Goal: Complete application form: Complete application form

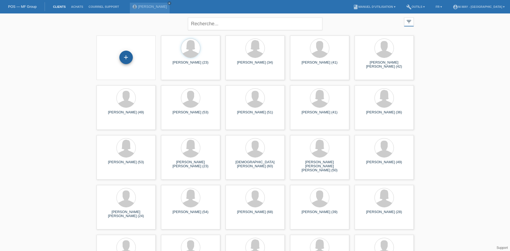
click at [128, 56] on div "+" at bounding box center [125, 57] width 13 height 13
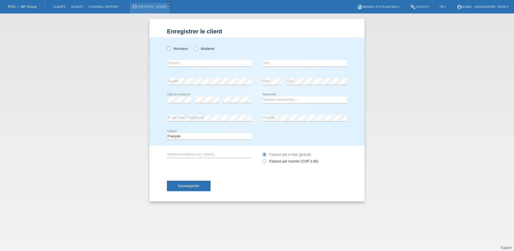
click at [166, 46] on icon at bounding box center [166, 46] width 0 height 0
click at [169, 49] on input "Monsieur" at bounding box center [168, 48] width 3 height 3
radio input "true"
click at [178, 62] on input "text" at bounding box center [209, 63] width 85 height 7
type input "Dias Roque"
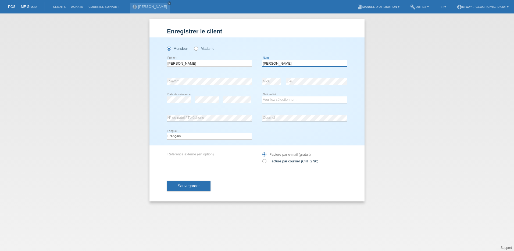
type input "Ricardo"
click at [286, 98] on select "Veuillez sélectionner... Suisse Allemagne Autriche Liechtenstein ------------ A…" at bounding box center [305, 99] width 85 height 6
select select "PT"
click at [263, 96] on select "Veuillez sélectionner... Suisse Allemagne Autriche Liechtenstein ------------ A…" at bounding box center [305, 99] width 85 height 6
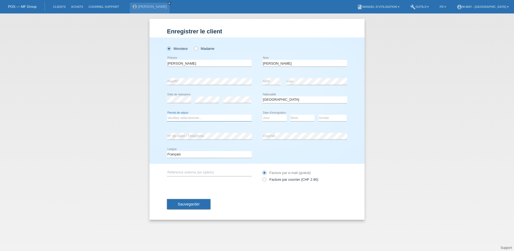
click at [216, 118] on select "Veuillez sélectionner... C B B - Statut de réfugié Autre" at bounding box center [209, 118] width 85 height 6
select select "C"
click at [167, 115] on select "Veuillez sélectionner... C B B - Statut de réfugié Autre" at bounding box center [209, 118] width 85 height 6
click at [279, 116] on select "Jour 01 02 03 04 05 06 07 08 09 10 11" at bounding box center [275, 118] width 24 height 6
select select "26"
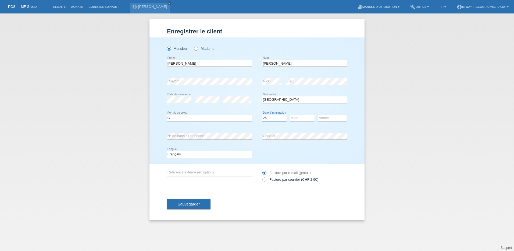
click at [269, 119] on select "Jour 01 02 03 04 05 06 07 08 09 10 11" at bounding box center [275, 118] width 24 height 6
click at [303, 119] on select "Mois 01 02 03 04 05 06 07 08 09 10 11" at bounding box center [303, 118] width 24 height 6
select select "08"
click at [291, 115] on select "Mois 01 02 03 04 05 06 07 08 09 10 11" at bounding box center [303, 118] width 24 height 6
click at [331, 117] on select "Année 2025 2024 2023 2022 2021 2020 2019 2018 2017 2016 2015 2014 2013 2012 201…" at bounding box center [332, 118] width 28 height 6
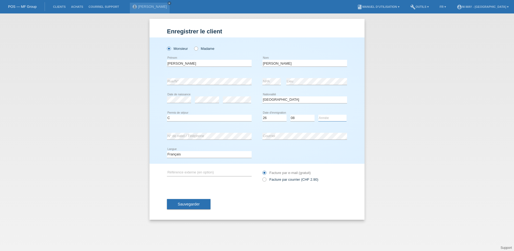
select select "1995"
click at [318, 115] on select "Année 2025 2024 2023 2022 2021 2020 2019 2018 2017 2016 2015 2014 2013 2012 201…" at bounding box center [332, 118] width 28 height 6
click at [215, 154] on select "Deutsch Français Italiano English" at bounding box center [209, 154] width 85 height 6
select select "de"
click at [167, 151] on select "Deutsch Français Italiano English" at bounding box center [209, 154] width 85 height 6
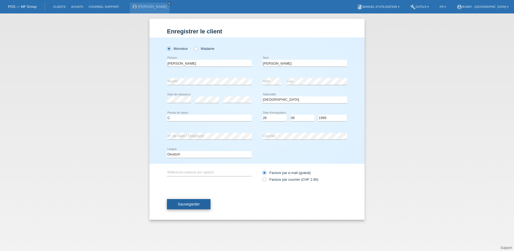
click at [192, 206] on span "Sauvegarder" at bounding box center [189, 204] width 22 height 4
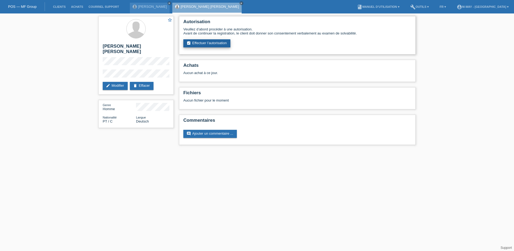
click at [211, 41] on link "assignment_turned_in Effectuer l’autorisation" at bounding box center [206, 43] width 47 height 8
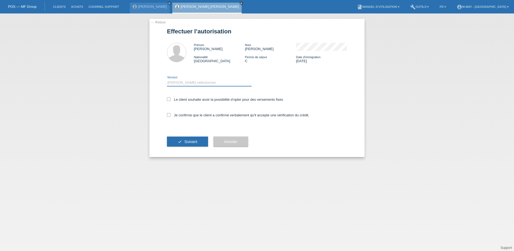
click at [174, 80] on select "Veuillez sélectionner CHF 1.00 - CHF 499.00 CHF 500.00 - CHF 1'999.00 CHF 2'000…" at bounding box center [209, 82] width 85 height 6
select select "3"
click at [167, 79] on select "Veuillez sélectionner CHF 1.00 - CHF 499.00 CHF 500.00 - CHF 1'999.00 CHF 2'000…" at bounding box center [209, 82] width 85 height 6
click at [168, 99] on icon at bounding box center [168, 98] width 3 height 3
click at [168, 99] on input "Le client souhaite avoir la possibilité d’opter pour des versements fixes" at bounding box center [168, 98] width 3 height 3
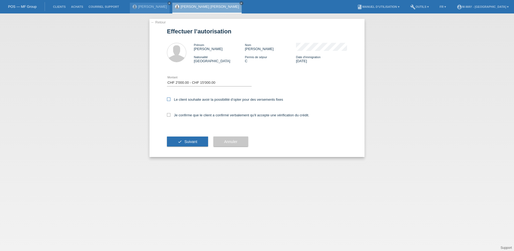
checkbox input "true"
click at [169, 114] on icon at bounding box center [168, 114] width 3 height 3
click at [169, 114] on input "Je confirme que le client a confirmé verbalement qu'il accepte une vérification…" at bounding box center [168, 114] width 3 height 3
checkbox input "true"
click at [179, 142] on button "check Suivant" at bounding box center [187, 141] width 41 height 10
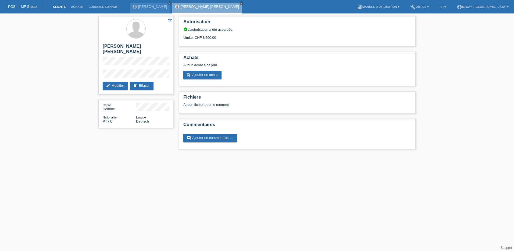
click at [59, 7] on link "Clients" at bounding box center [59, 6] width 18 height 3
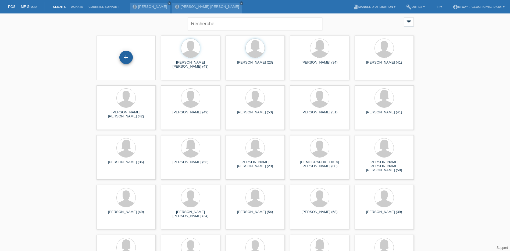
click at [128, 58] on div "+" at bounding box center [125, 57] width 13 height 13
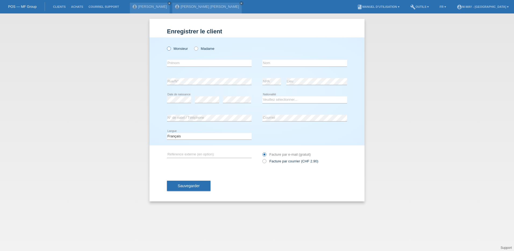
click at [177, 49] on label "Monsieur" at bounding box center [177, 49] width 21 height 4
click at [171, 49] on input "Monsieur" at bounding box center [168, 48] width 3 height 3
radio input "true"
click at [182, 63] on input "text" at bounding box center [209, 63] width 85 height 7
type input "[PERSON_NAME]"
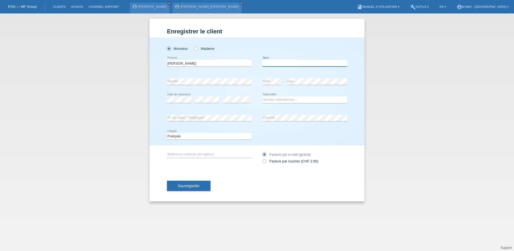
click at [279, 63] on input "text" at bounding box center [305, 63] width 85 height 7
type input "[PERSON_NAME]"
click at [288, 99] on select "Veuillez sélectionner... Suisse Allemagne Autriche Liechtenstein ------------ A…" at bounding box center [305, 99] width 85 height 6
select select "PT"
click at [263, 96] on select "Veuillez sélectionner... Suisse Allemagne Autriche Liechtenstein ------------ A…" at bounding box center [305, 99] width 85 height 6
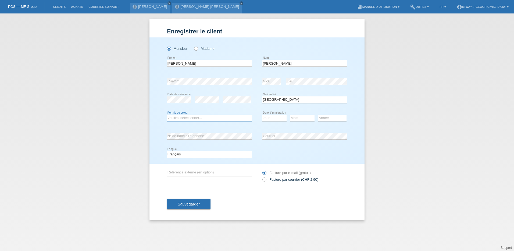
click at [212, 119] on select "Veuillez sélectionner... C B B - Statut de réfugié Autre" at bounding box center [209, 118] width 85 height 6
select select "C"
click at [167, 115] on select "Veuillez sélectionner... C B B - Statut de réfugié Autre" at bounding box center [209, 118] width 85 height 6
click at [268, 117] on select "Jour 01 02 03 04 05 06 07 08 09 10 11" at bounding box center [275, 118] width 24 height 6
click at [215, 156] on select "Deutsch Français Italiano English" at bounding box center [209, 154] width 85 height 6
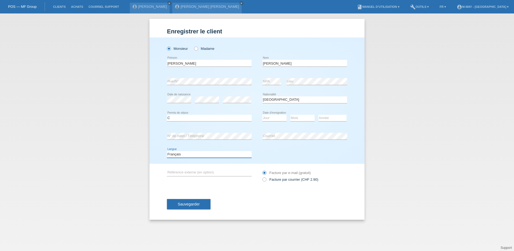
select select "de"
click at [167, 151] on select "Deutsch Français Italiano English" at bounding box center [209, 154] width 85 height 6
click at [272, 116] on select "Jour 01 02 03 04 05 06 07 08 09 10 11" at bounding box center [275, 118] width 24 height 6
select select "01"
click at [263, 115] on select "Jour 01 02 03 04 05 06 07 08 09 10 11" at bounding box center [275, 118] width 24 height 6
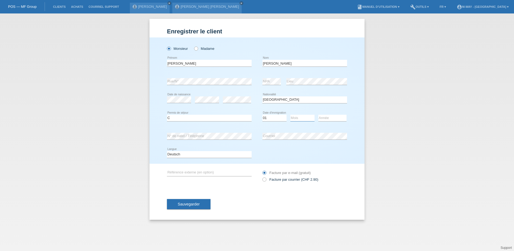
click at [297, 119] on select "Mois 01 02 03 04 05 06 07 08 09 10 11" at bounding box center [303, 118] width 24 height 6
select select "10"
click at [291, 115] on select "Mois 01 02 03 04 05 06 07 08 09 10 11" at bounding box center [303, 118] width 24 height 6
click at [324, 116] on select "Année 2025 2024 2023 2022 2021 2020 2019 2018 2017 2016 2015 2014 2013 2012 201…" at bounding box center [332, 118] width 28 height 6
select select "2003"
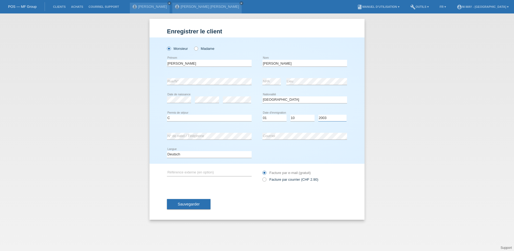
click at [318, 115] on select "Année 2025 2024 2023 2022 2021 2020 2019 2018 2017 2016 2015 2014 2013 2012 201…" at bounding box center [332, 118] width 28 height 6
click at [181, 203] on span "Sauvegarder" at bounding box center [189, 204] width 22 height 4
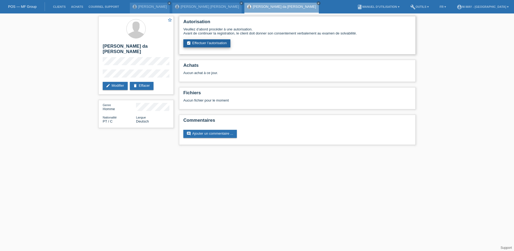
click at [219, 44] on link "assignment_turned_in Effectuer l’autorisation" at bounding box center [206, 43] width 47 height 8
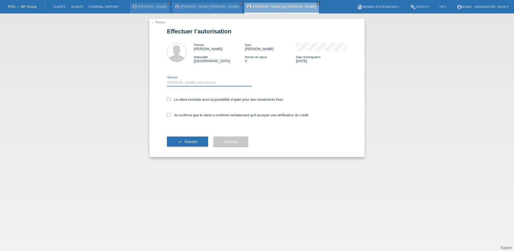
click at [184, 80] on select "Veuillez sélectionner CHF 1.00 - CHF 499.00 CHF 500.00 - CHF 1'999.00 CHF 2'000…" at bounding box center [209, 82] width 85 height 6
select select "3"
click at [167, 79] on select "Veuillez sélectionner CHF 1.00 - CHF 499.00 CHF 500.00 - CHF 1'999.00 CHF 2'000…" at bounding box center [209, 82] width 85 height 6
click at [169, 99] on icon at bounding box center [168, 98] width 3 height 3
click at [169, 99] on input "Le client souhaite avoir la possibilité d’opter pour des versements fixes" at bounding box center [168, 98] width 3 height 3
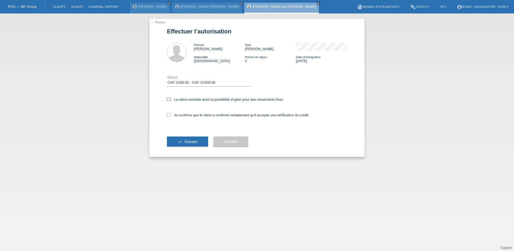
checkbox input "true"
click at [168, 114] on icon at bounding box center [168, 114] width 3 height 3
click at [168, 114] on input "Je confirme que le client a confirmé verbalement qu'il accepte une vérification…" at bounding box center [168, 114] width 3 height 3
checkbox input "true"
click at [186, 144] on button "check Suivant" at bounding box center [187, 141] width 41 height 10
